Goal: Task Accomplishment & Management: Manage account settings

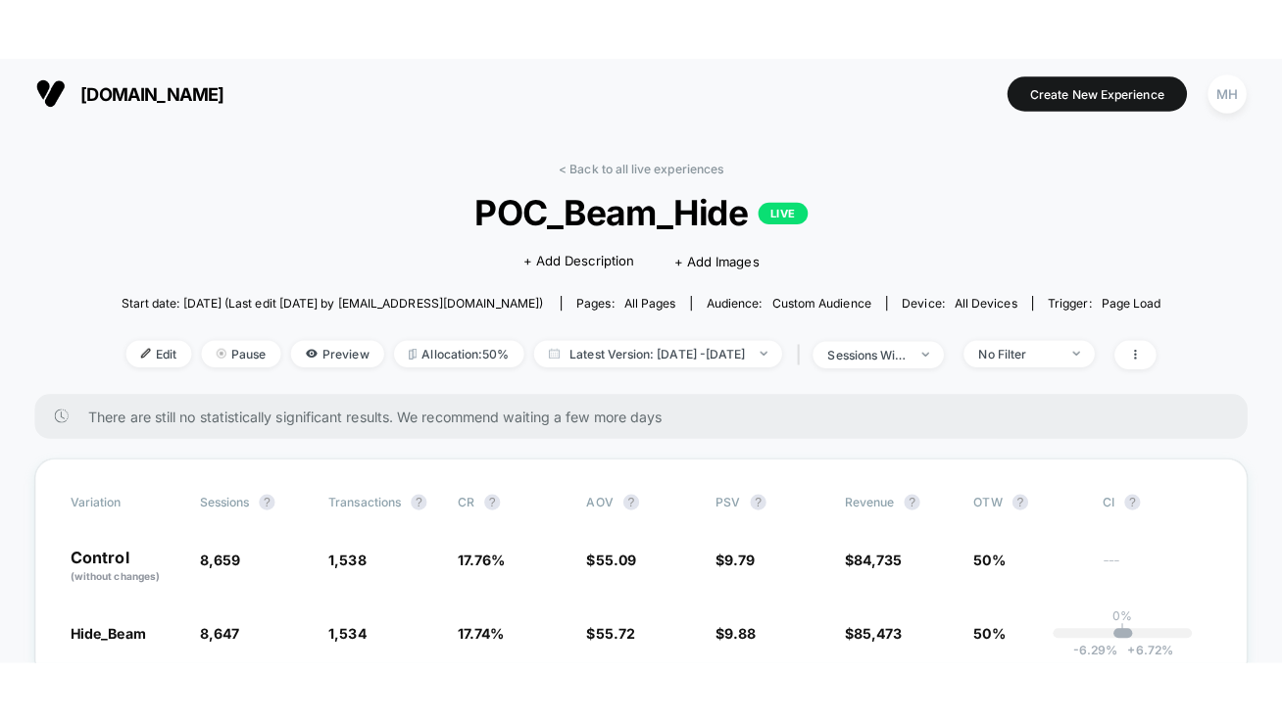
scroll to position [76, 0]
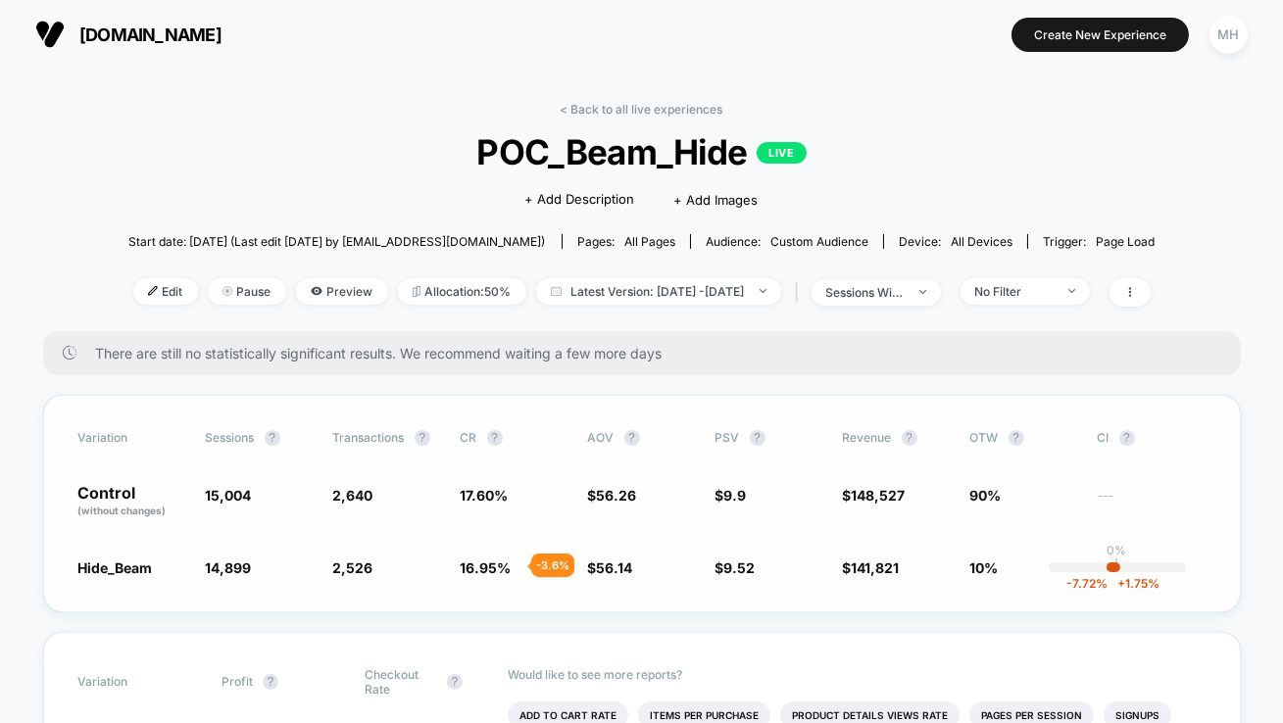
click at [507, 568] on span "16.95 %" at bounding box center [486, 568] width 51 height 17
click at [657, 281] on span "Latest Version: [DATE] - [DATE]" at bounding box center [658, 291] width 245 height 26
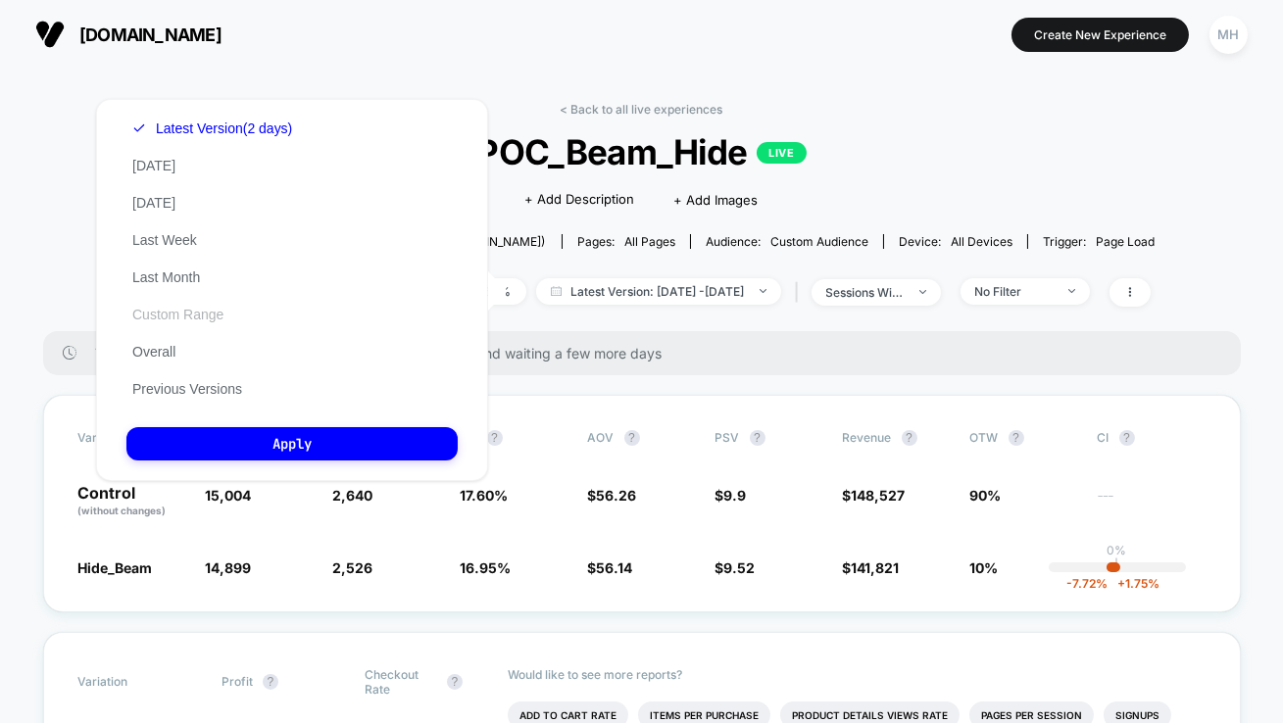
click at [153, 317] on button "Custom Range" at bounding box center [177, 315] width 103 height 18
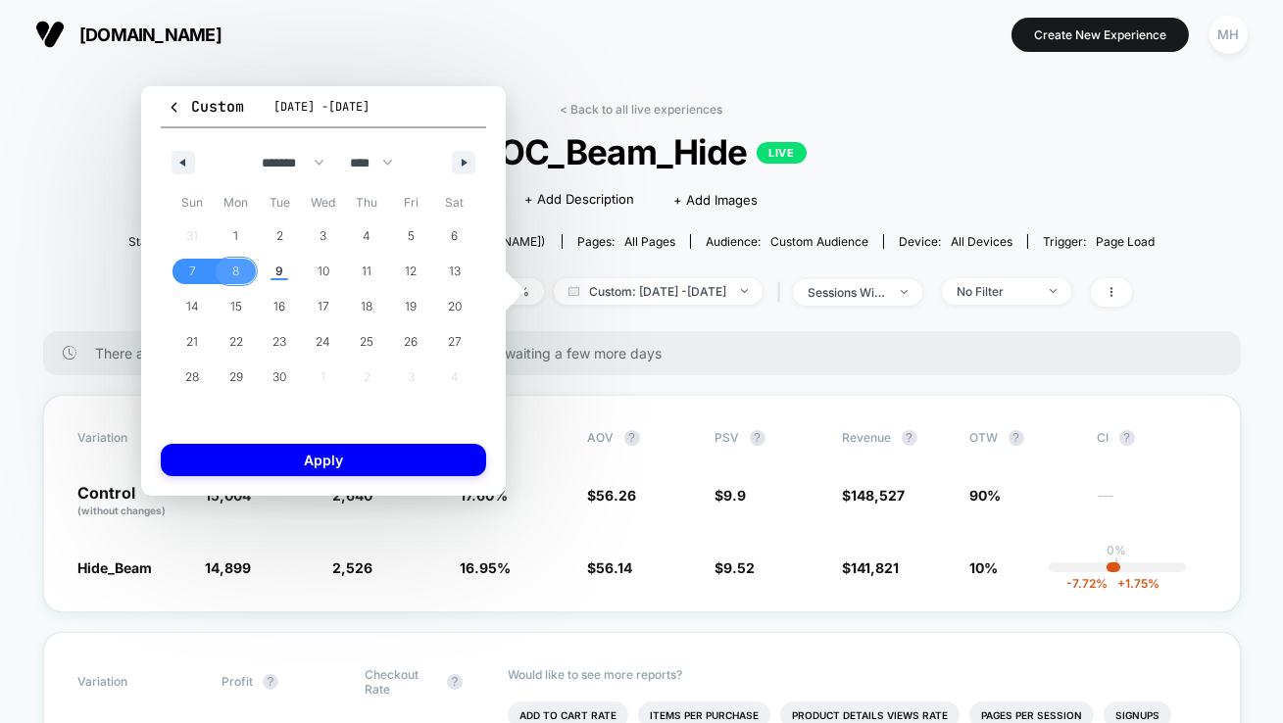
click at [244, 273] on span "8" at bounding box center [237, 271] width 44 height 25
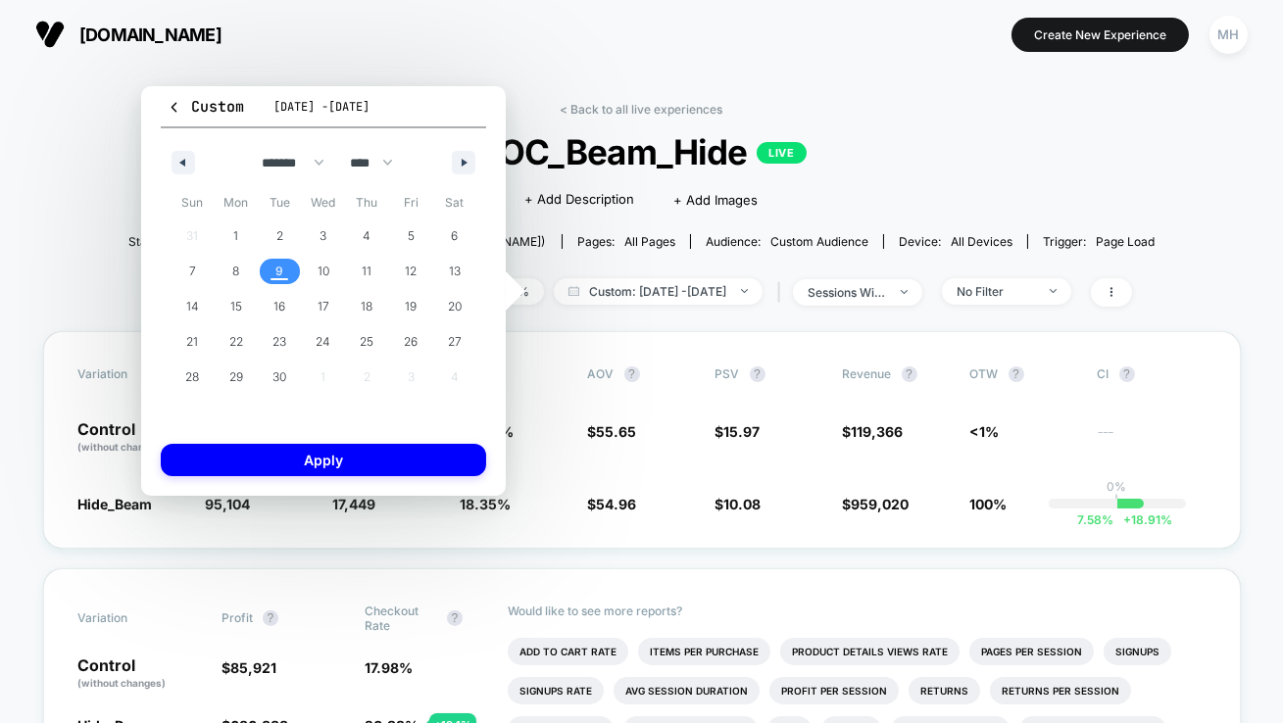
click at [283, 272] on span "9" at bounding box center [280, 271] width 44 height 25
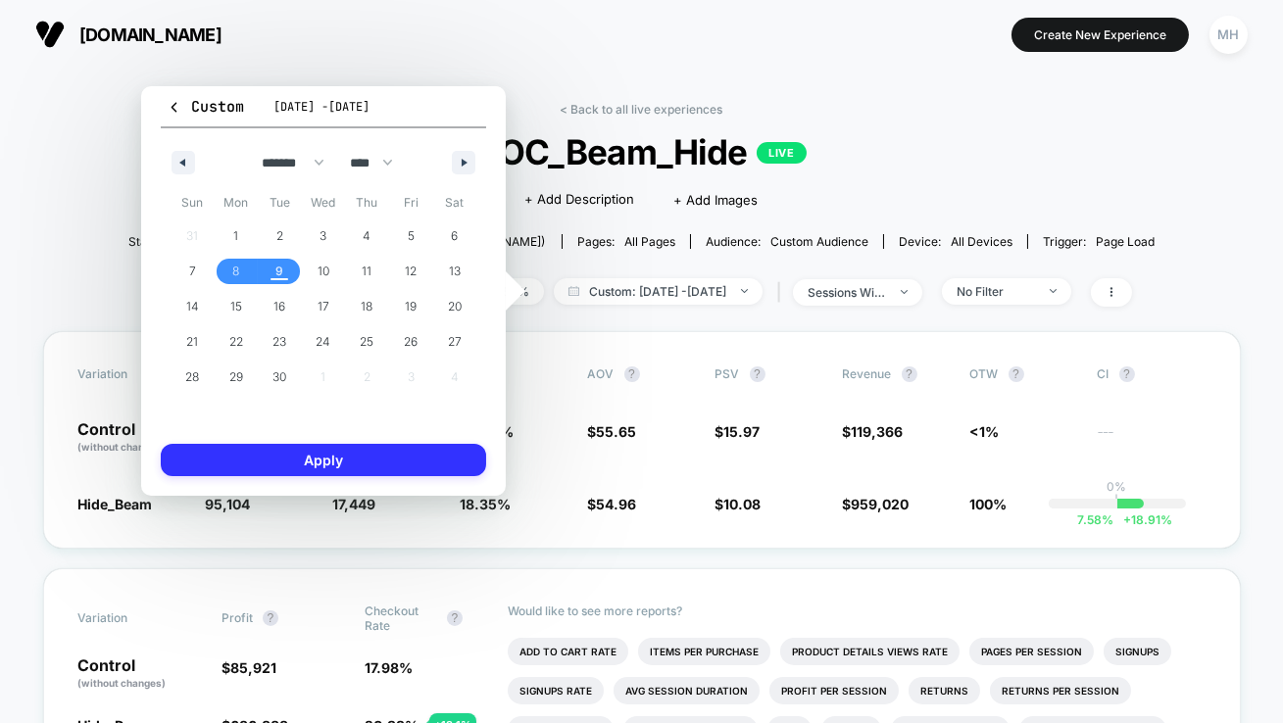
click at [300, 453] on button "Apply" at bounding box center [323, 460] width 325 height 32
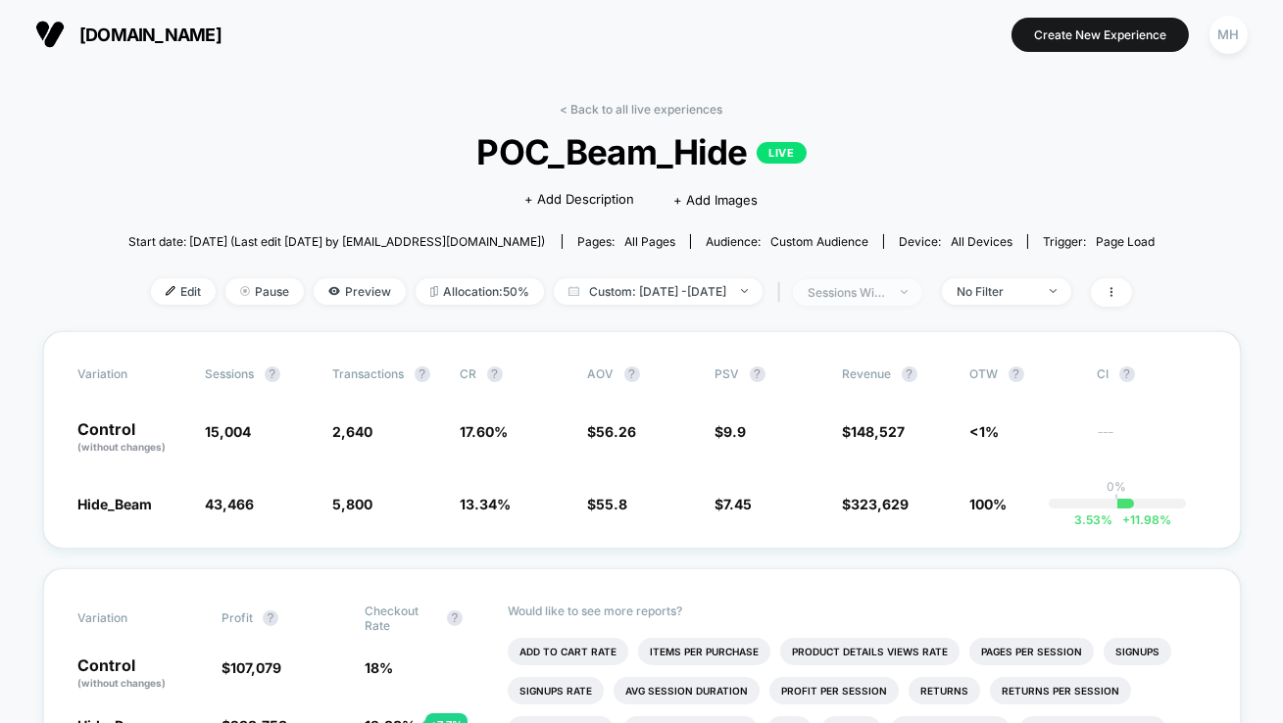
click at [886, 294] on div "sessions with impression" at bounding box center [847, 292] width 78 height 15
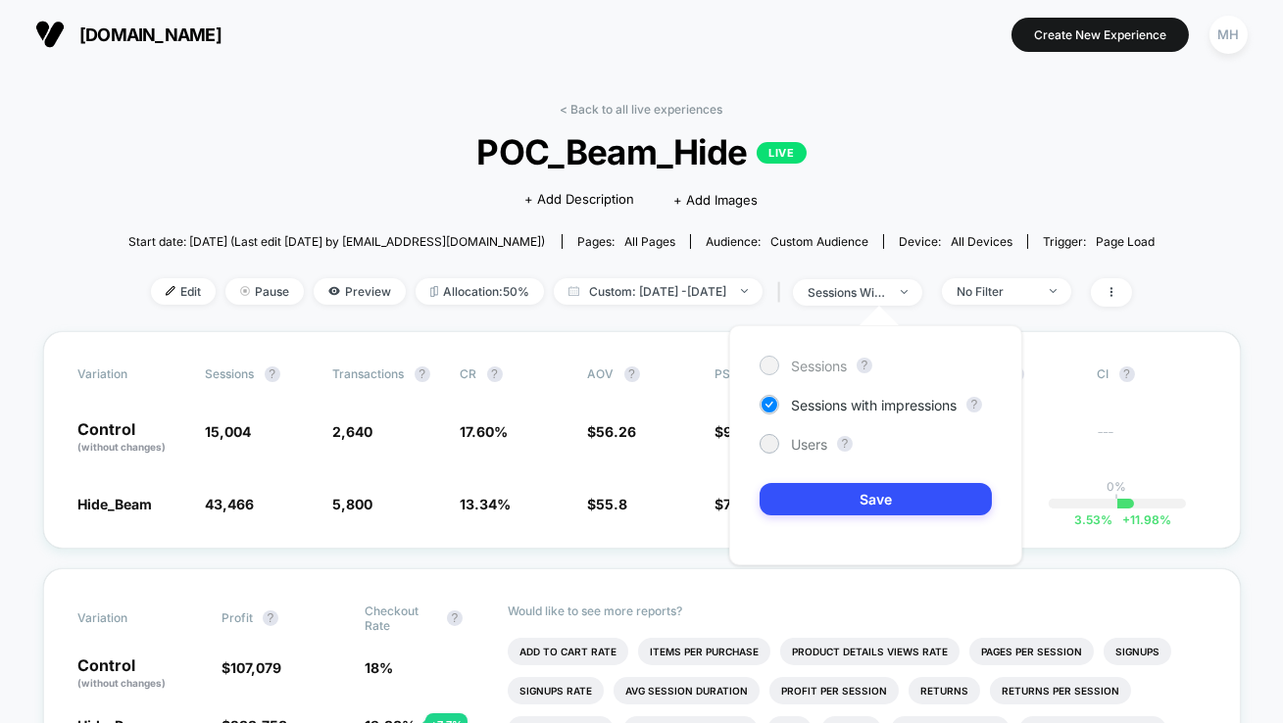
click at [764, 374] on div "Sessions" at bounding box center [803, 366] width 87 height 20
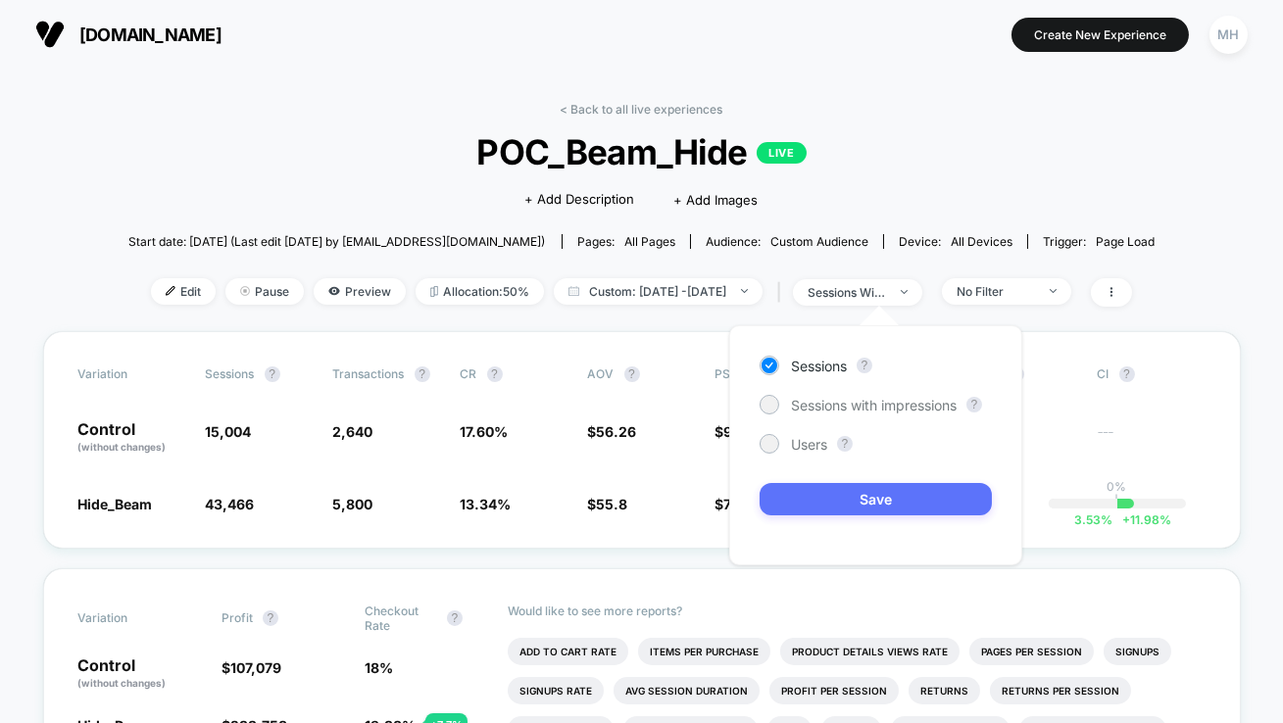
click at [842, 510] on button "Save" at bounding box center [876, 499] width 232 height 32
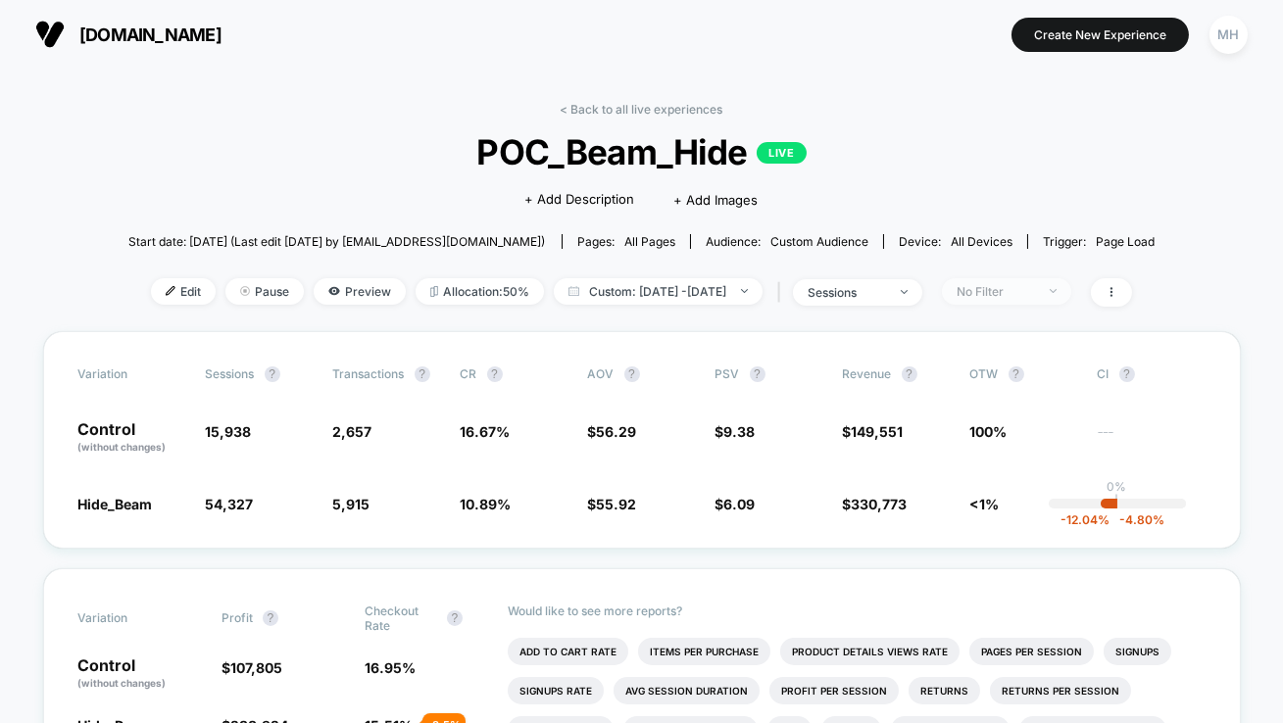
click at [999, 286] on div "No Filter" at bounding box center [996, 291] width 78 height 15
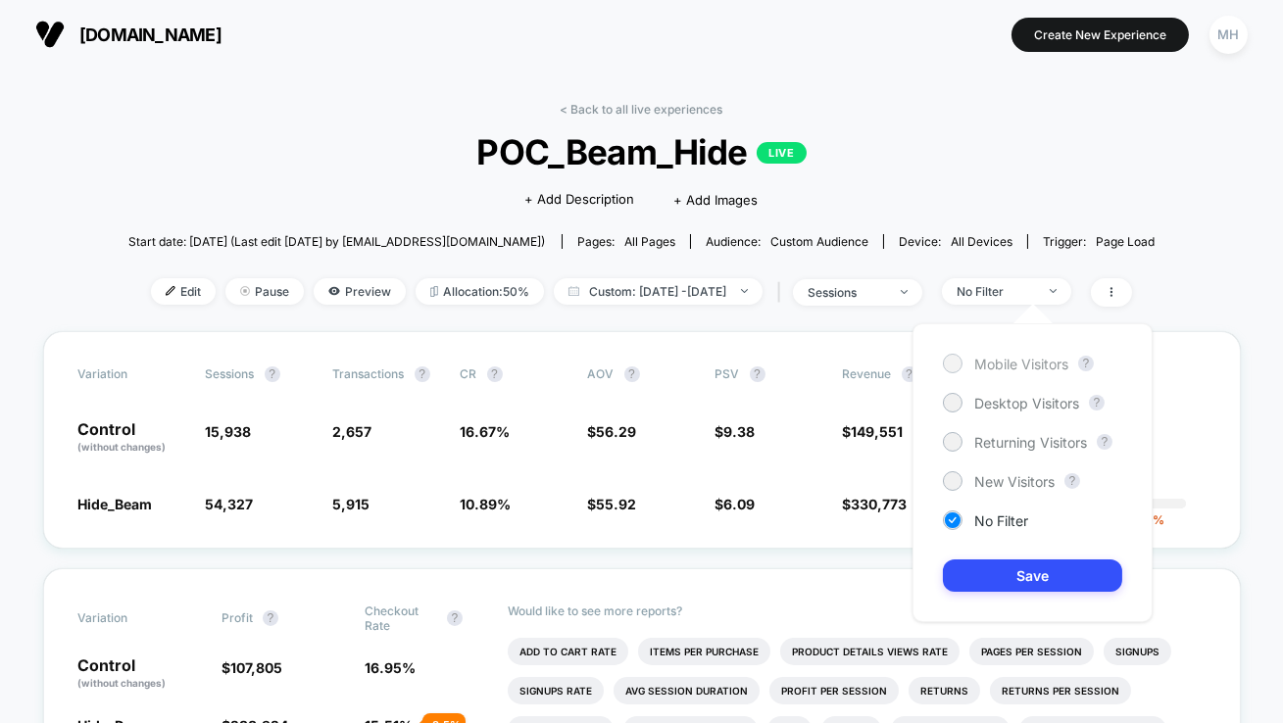
click at [961, 354] on div "Mobile Visitors" at bounding box center [1005, 364] width 125 height 20
click at [1015, 559] on div "Mobile Visitors ? Desktop Visitors ? Returning Visitors ? New Visitors ? No Fil…" at bounding box center [1033, 472] width 240 height 299
click at [1011, 570] on button "Save" at bounding box center [1032, 576] width 179 height 32
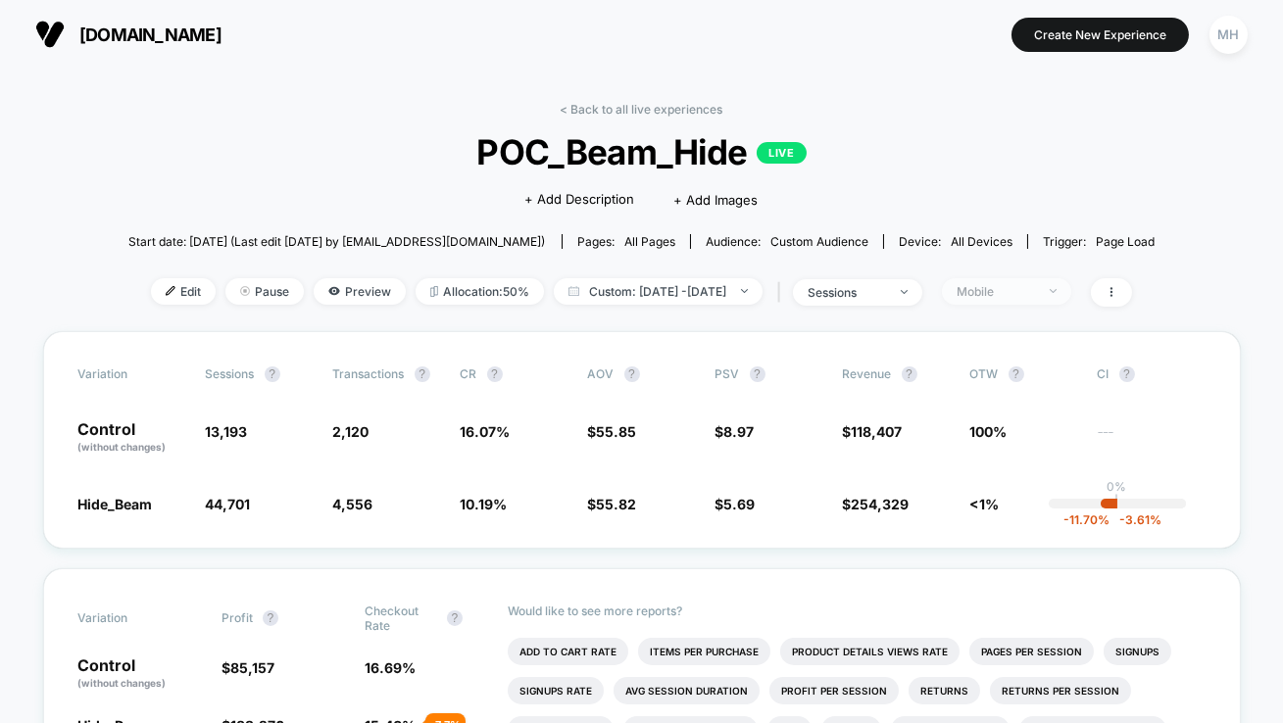
click at [1031, 280] on span "Mobile" at bounding box center [1006, 291] width 129 height 26
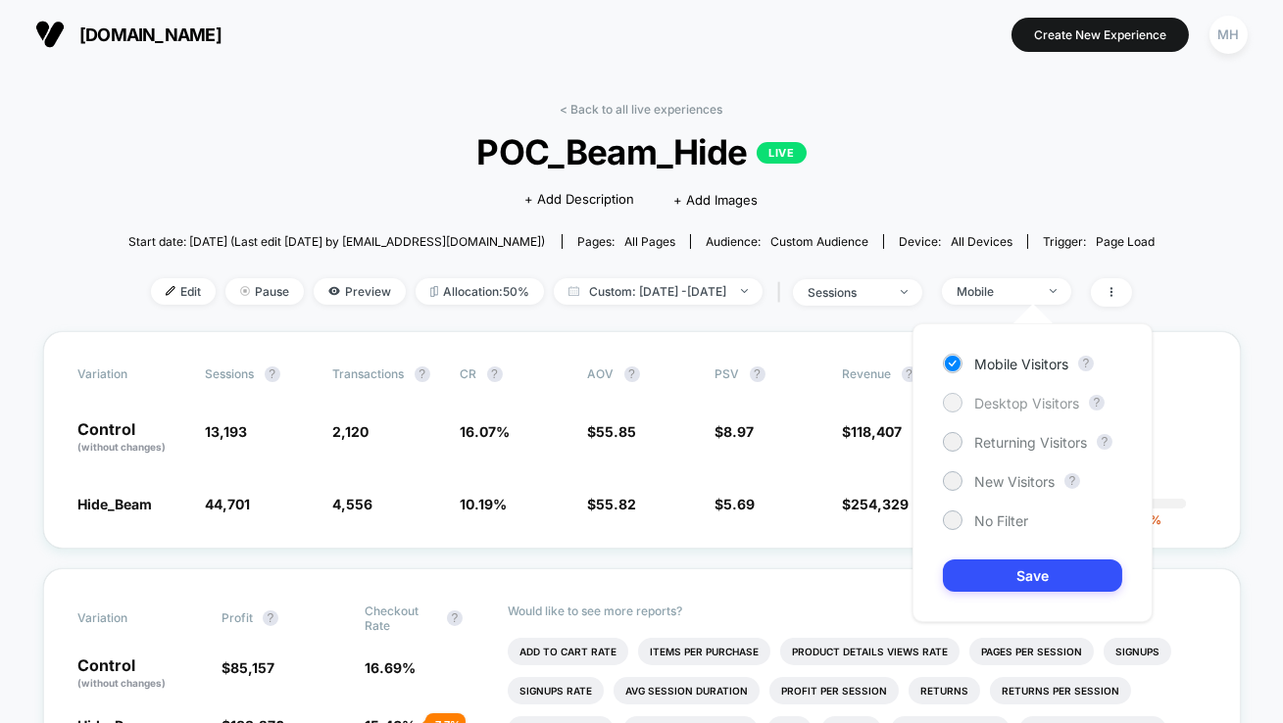
click at [969, 404] on div "Desktop Visitors" at bounding box center [1011, 403] width 136 height 20
click at [994, 592] on div "Mobile Visitors ? Desktop Visitors ? Returning Visitors ? New Visitors ? No Fil…" at bounding box center [1033, 472] width 240 height 299
click at [982, 585] on button "Save" at bounding box center [1032, 576] width 179 height 32
